Goal: Transaction & Acquisition: Purchase product/service

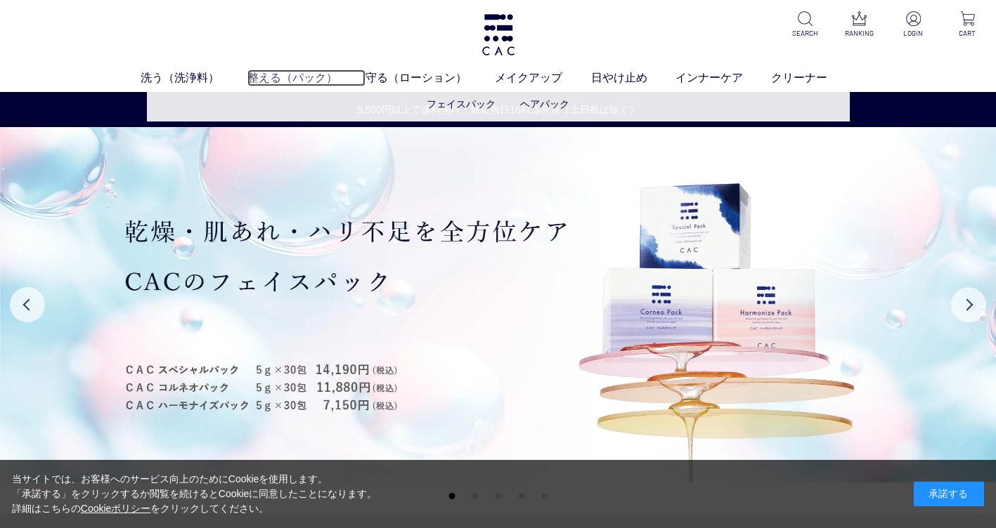
click at [287, 75] on link "整える（パック）" at bounding box center [306, 78] width 118 height 17
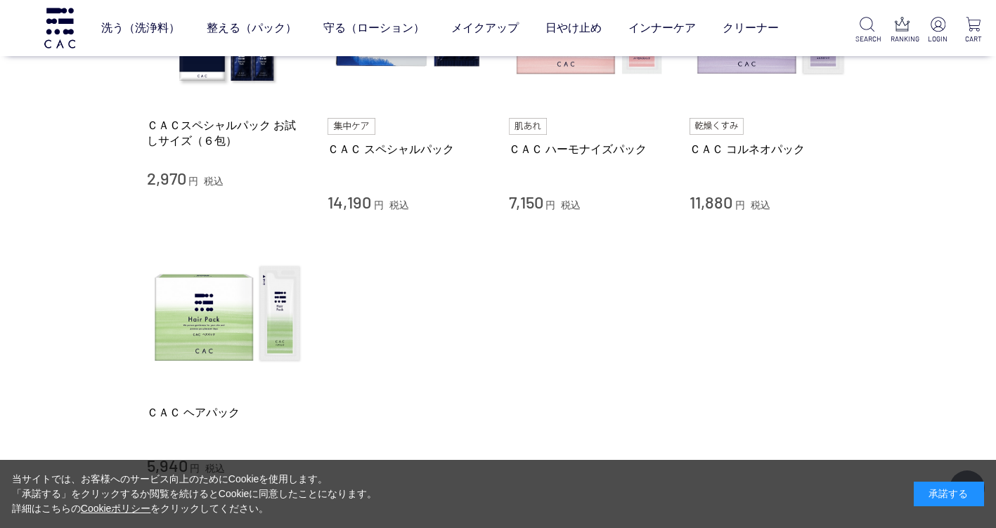
scroll to position [562, 0]
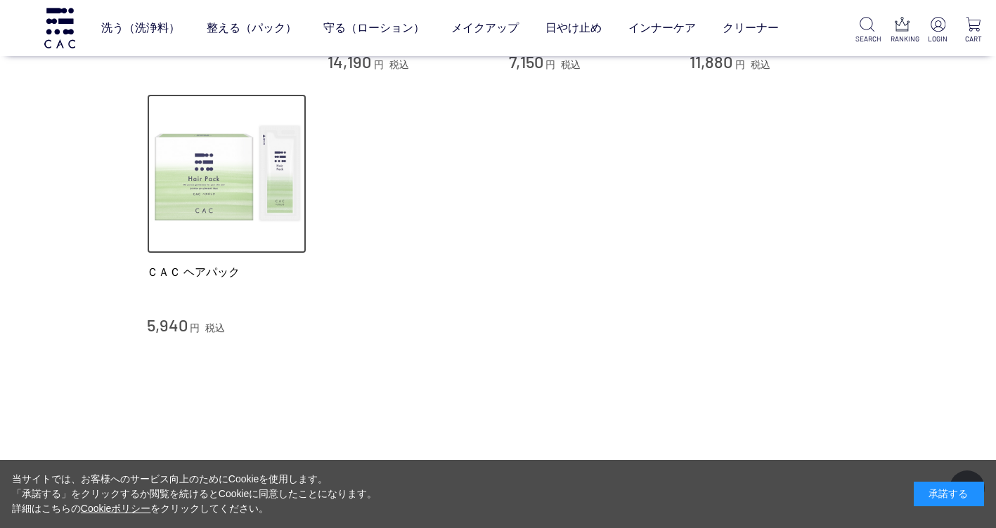
click at [219, 200] on img at bounding box center [227, 174] width 160 height 160
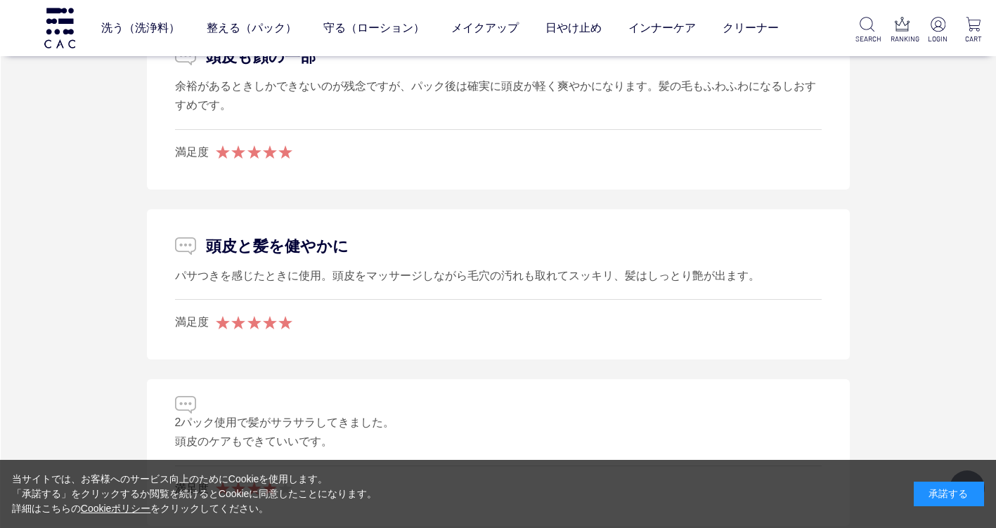
scroll to position [2108, 0]
